Goal: Obtain resource: Download file/media

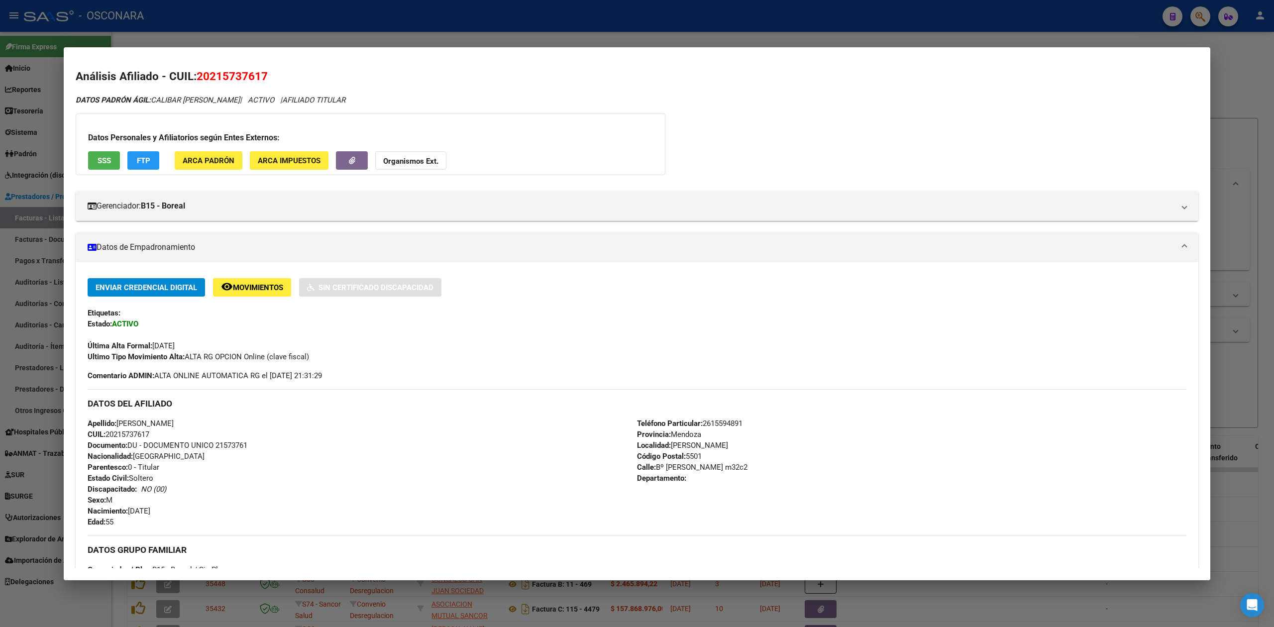
click at [502, 42] on div at bounding box center [637, 313] width 1274 height 627
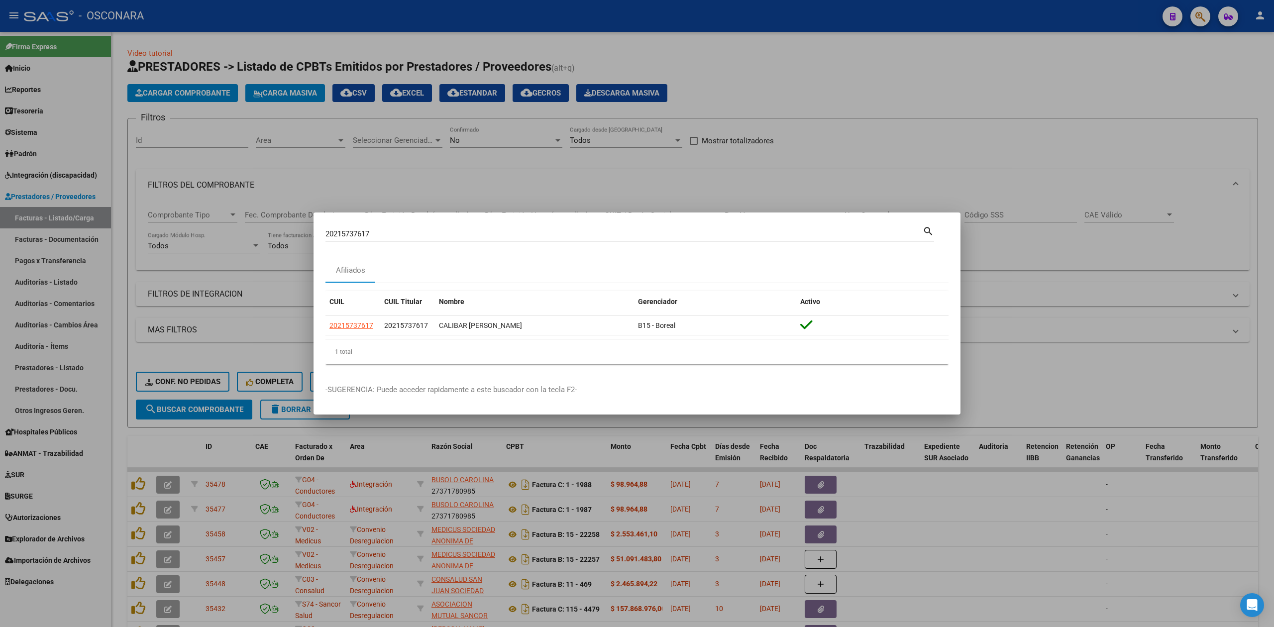
click at [672, 188] on div at bounding box center [637, 313] width 1274 height 627
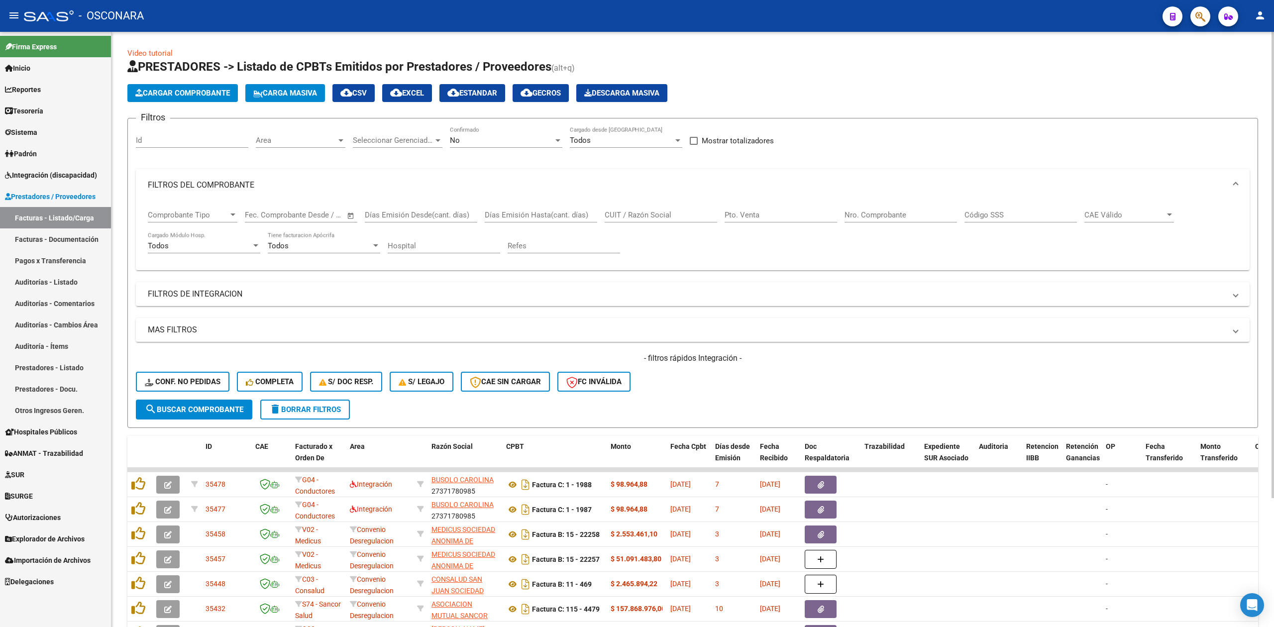
click at [801, 379] on div "- filtros rápidos Integración - Conf. no pedidas Completa S/ Doc Resp. S/ legaj…" at bounding box center [693, 376] width 1114 height 47
click at [687, 380] on div "- filtros rápidos Integración - Conf. no pedidas Completa S/ Doc Resp. S/ legaj…" at bounding box center [693, 376] width 1114 height 47
click at [64, 176] on span "Integración (discapacidad)" at bounding box center [51, 175] width 92 height 11
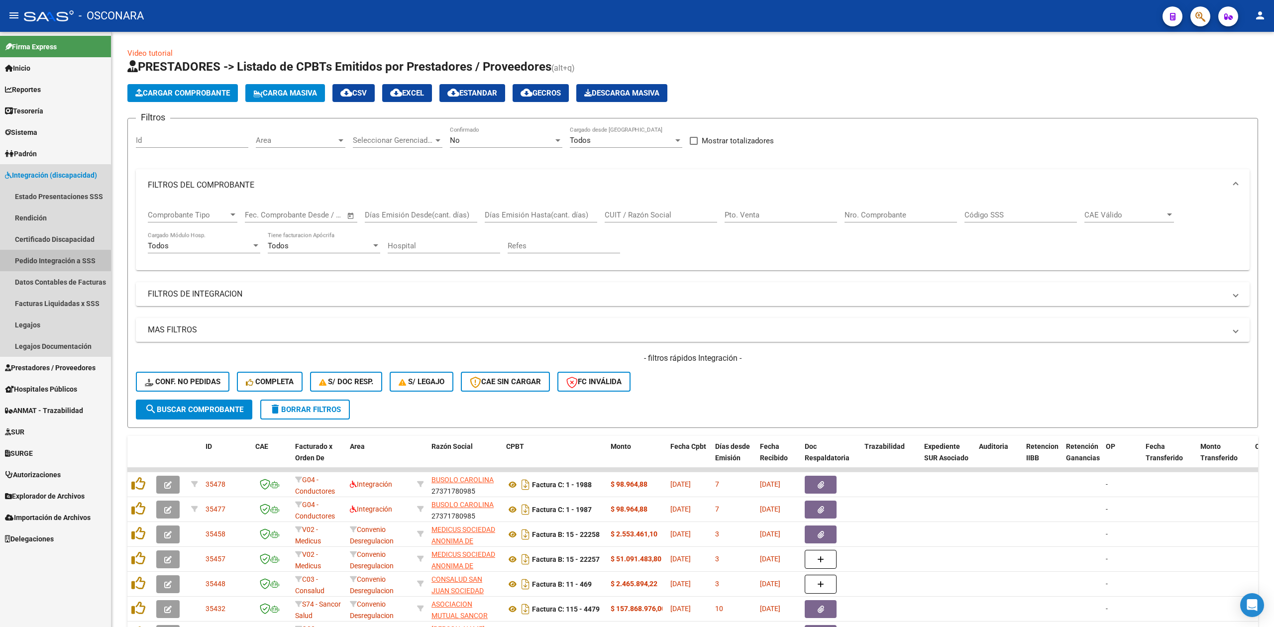
click at [48, 262] on link "Pedido Integración a SSS" at bounding box center [55, 260] width 111 height 21
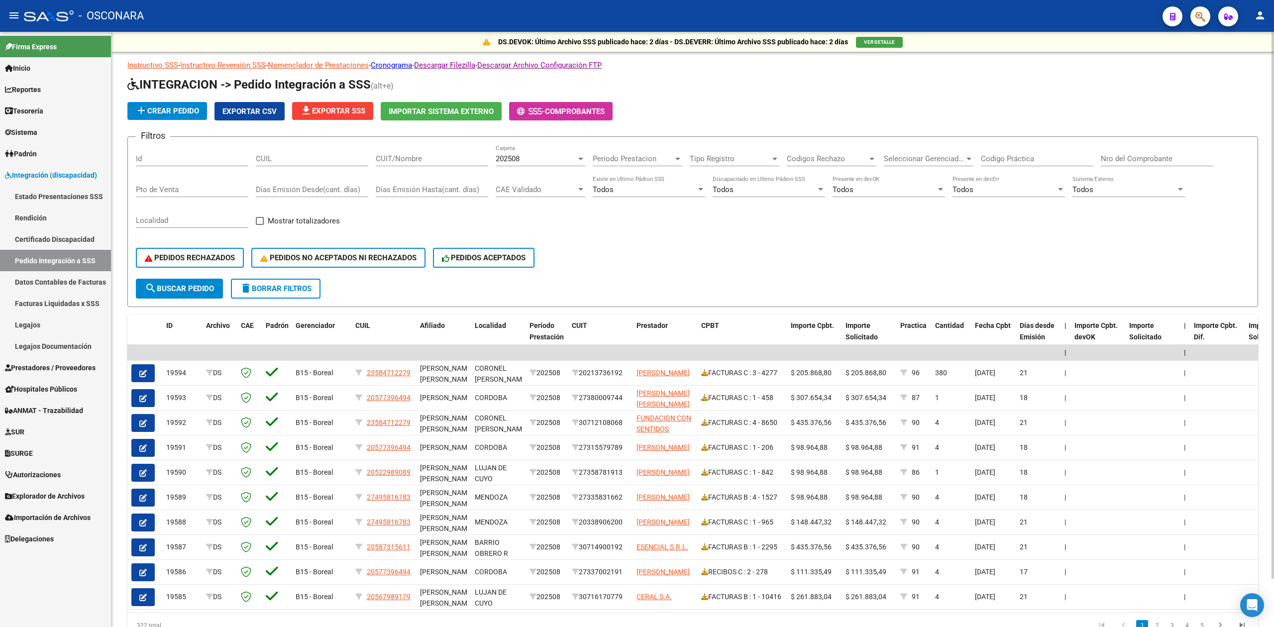
click at [864, 265] on div "PEDIDOS RECHAZADOS PEDIDOS NO ACEPTADOS NI RECHAZADOS PEDIDOS ACEPTADOS" at bounding box center [693, 258] width 1114 height 42
click at [296, 216] on span "Mostrar totalizadores" at bounding box center [304, 221] width 72 height 12
click at [260, 225] on input "Mostrar totalizadores" at bounding box center [259, 225] width 0 height 0
checkbox input "true"
click at [211, 289] on span "search Buscar Pedido" at bounding box center [179, 288] width 69 height 9
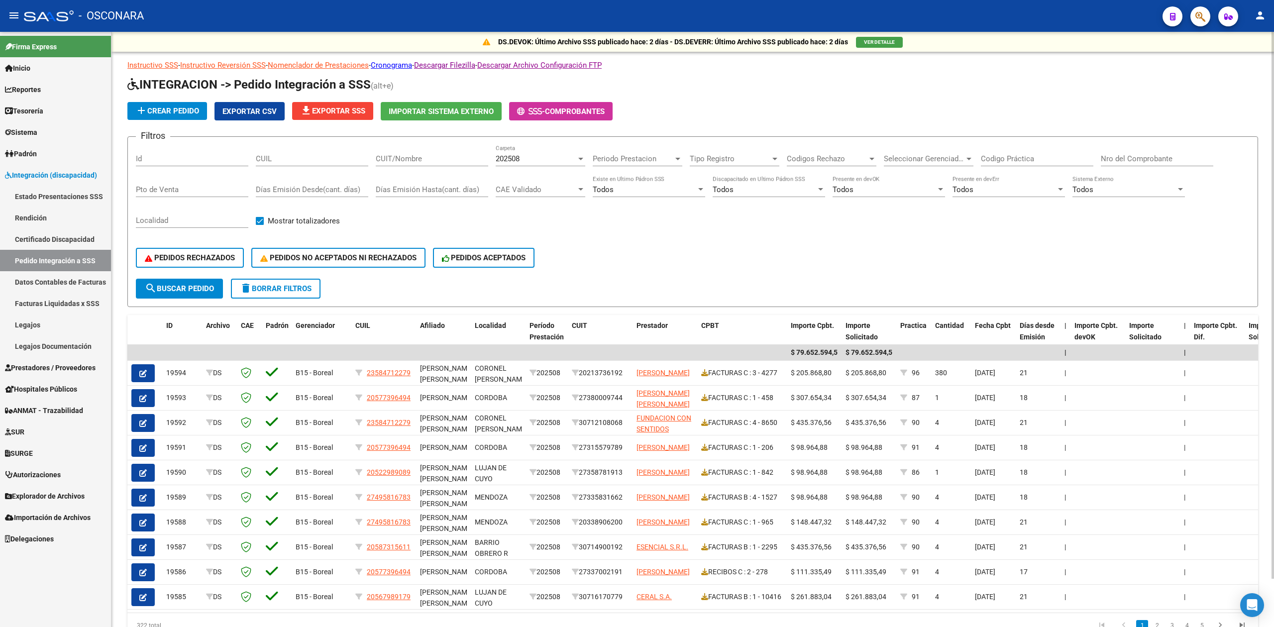
click at [364, 110] on span "file_download Exportar SSS" at bounding box center [332, 110] width 65 height 9
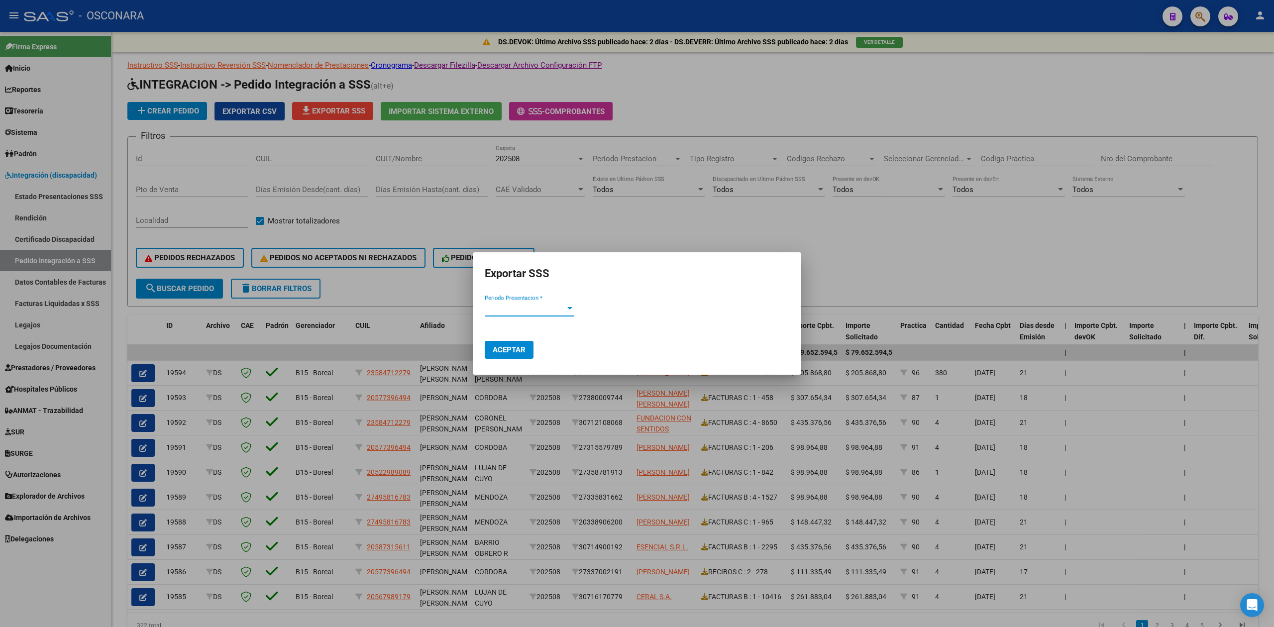
click at [520, 309] on span "Periodo Presentacion *" at bounding box center [525, 308] width 81 height 9
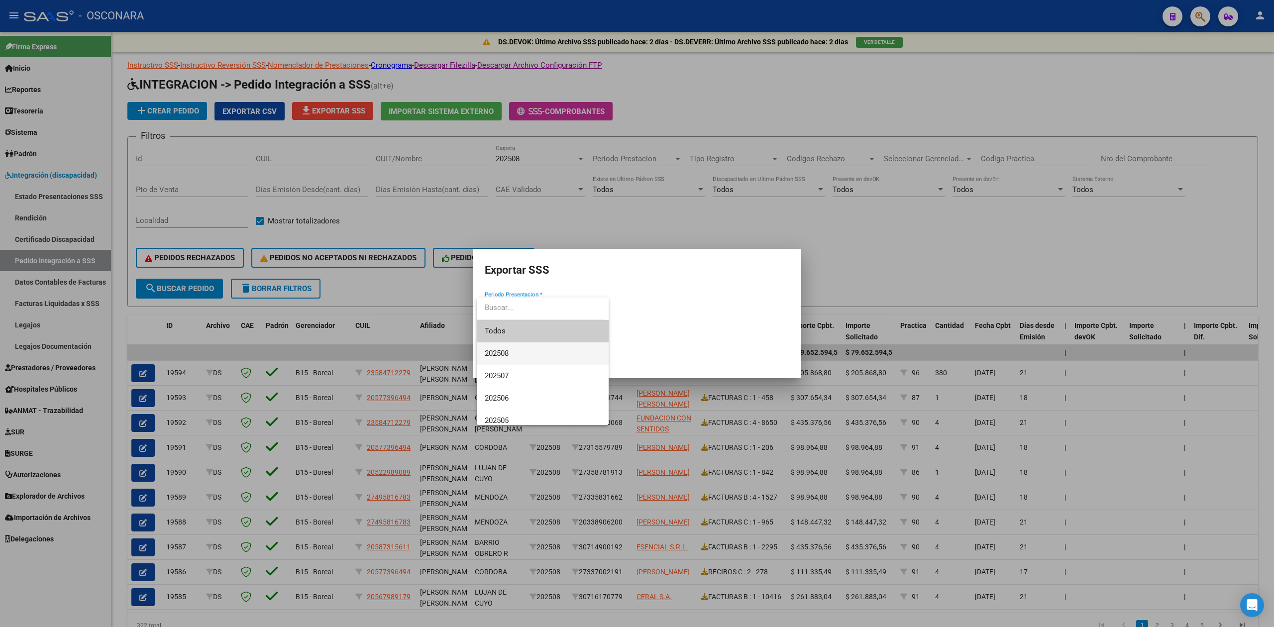
click at [515, 347] on span "202508" at bounding box center [543, 353] width 116 height 22
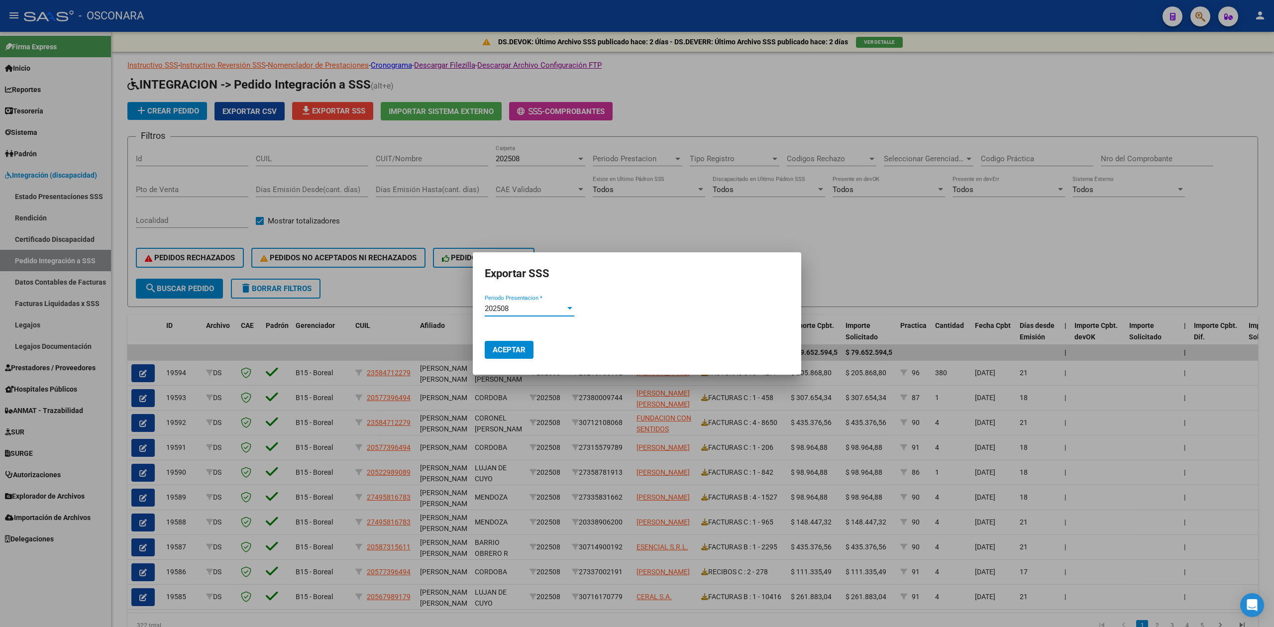
click at [516, 352] on span "Aceptar" at bounding box center [509, 349] width 33 height 9
click at [874, 265] on div at bounding box center [637, 313] width 1274 height 627
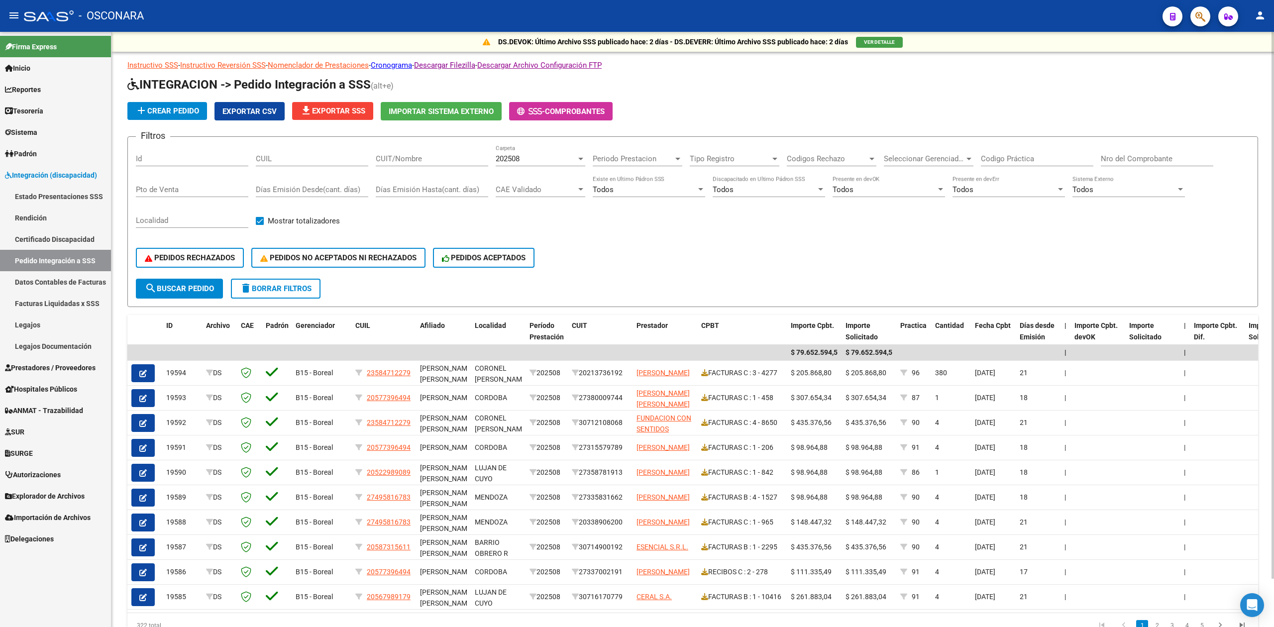
click at [809, 237] on div "PEDIDOS RECHAZADOS PEDIDOS NO ACEPTADOS NI RECHAZADOS PEDIDOS ACEPTADOS" at bounding box center [693, 258] width 1114 height 42
click at [603, 253] on div "PEDIDOS RECHAZADOS PEDIDOS NO ACEPTADOS NI RECHAZADOS PEDIDOS ACEPTADOS" at bounding box center [693, 258] width 1114 height 42
click at [628, 280] on form "Filtros Id CUIL CUIT/Nombre 202508 Carpeta Periodo Prestacion Periodo Prestacio…" at bounding box center [692, 221] width 1131 height 171
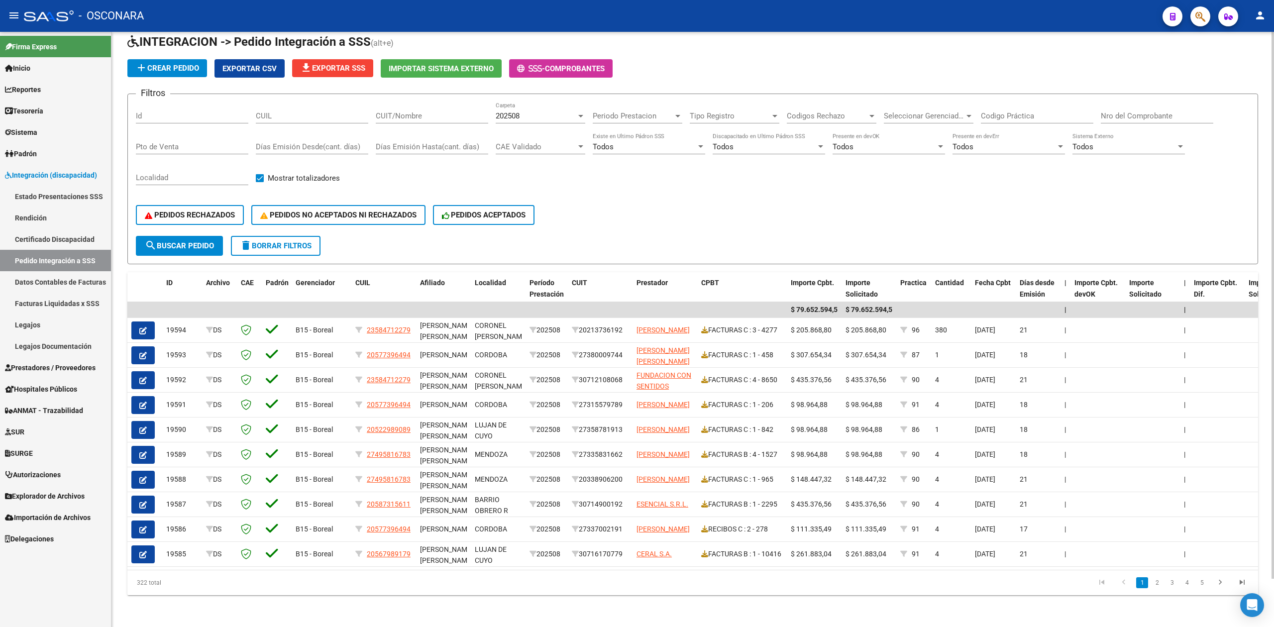
click at [781, 200] on div "PEDIDOS RECHAZADOS PEDIDOS NO ACEPTADOS NI RECHAZADOS PEDIDOS ACEPTADOS" at bounding box center [693, 215] width 1114 height 42
click at [765, 207] on div "PEDIDOS RECHAZADOS PEDIDOS NO ACEPTADOS NI RECHAZADOS PEDIDOS ACEPTADOS" at bounding box center [693, 215] width 1114 height 42
